Goal: Check status: Check status

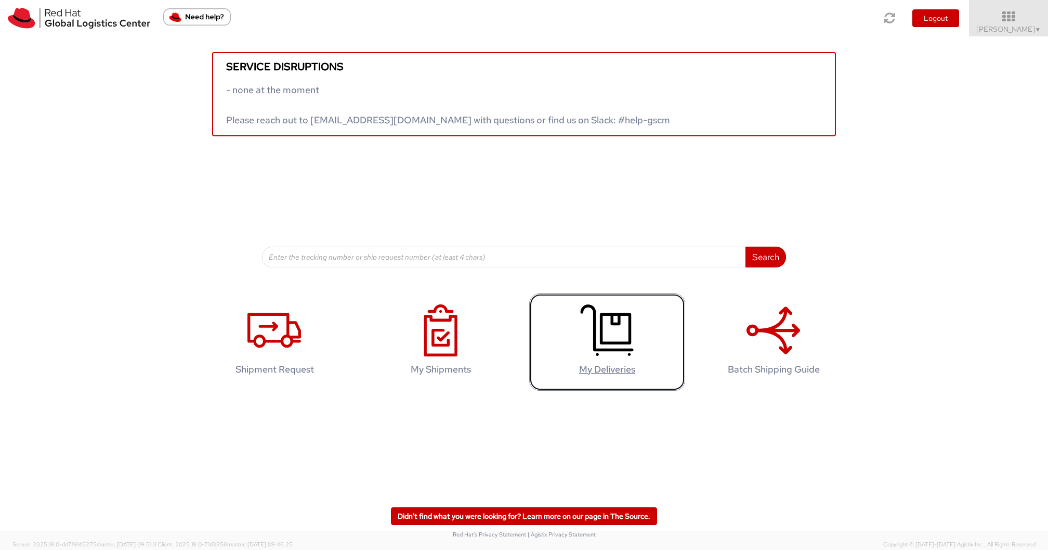
click at [584, 331] on icon at bounding box center [607, 330] width 54 height 52
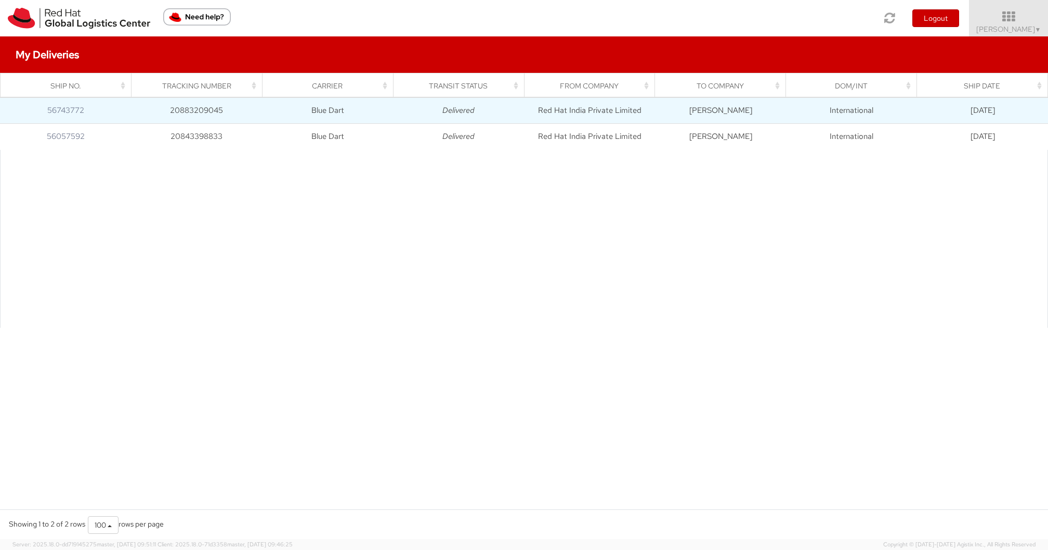
click at [109, 114] on td "56743772" at bounding box center [65, 111] width 131 height 26
click at [75, 107] on link "56743772" at bounding box center [65, 110] width 37 height 10
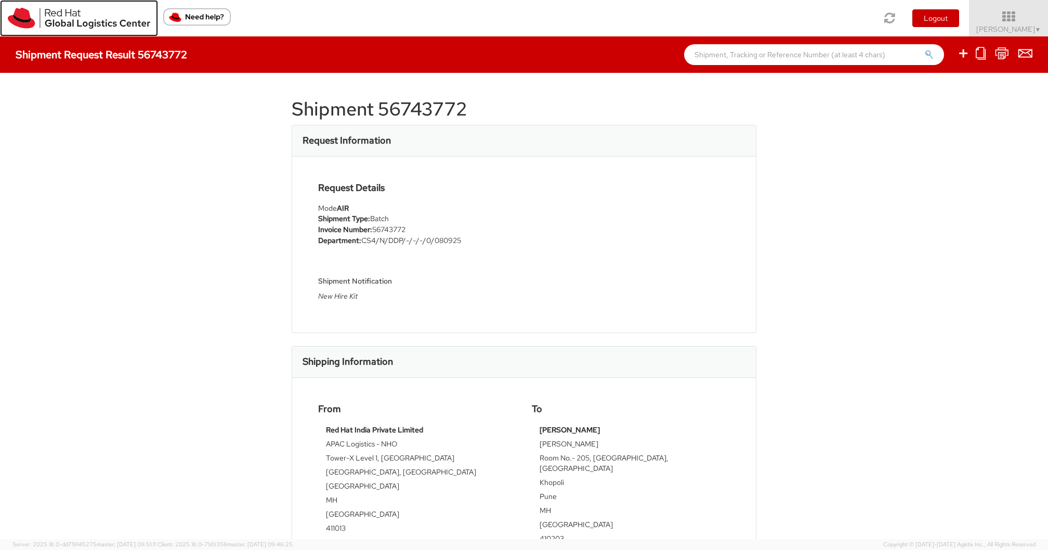
click at [100, 14] on img at bounding box center [79, 18] width 142 height 21
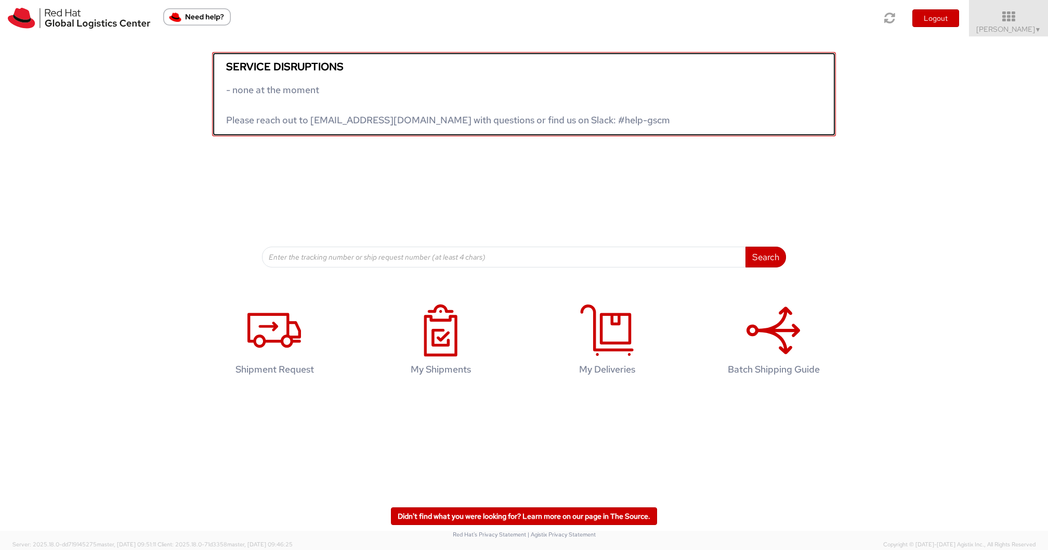
click at [282, 79] on link "Service disruptions - none at the moment Please reach out to globallogistics@re…" at bounding box center [524, 94] width 624 height 84
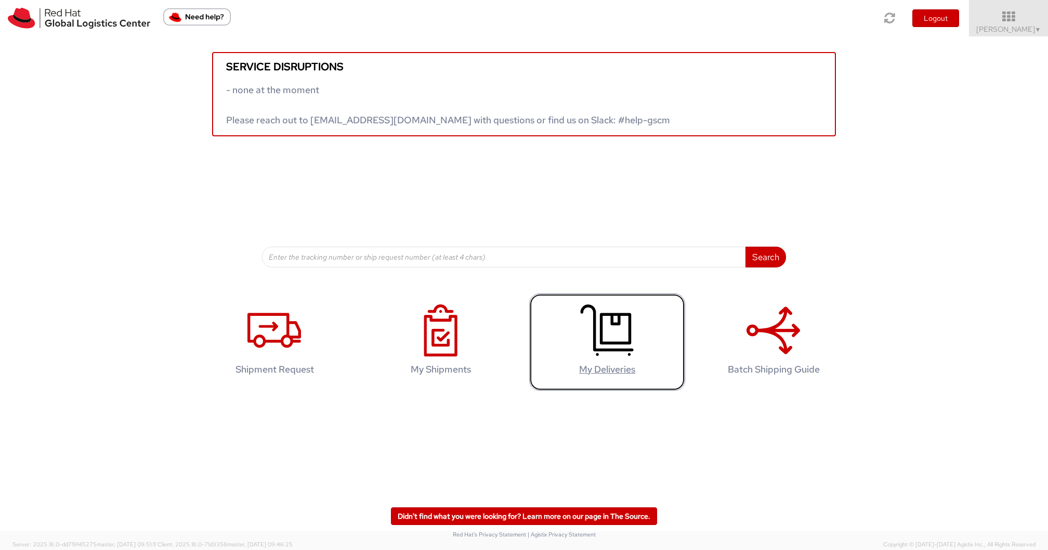
click at [616, 324] on icon at bounding box center [607, 330] width 54 height 52
